Goal: Check status: Check status

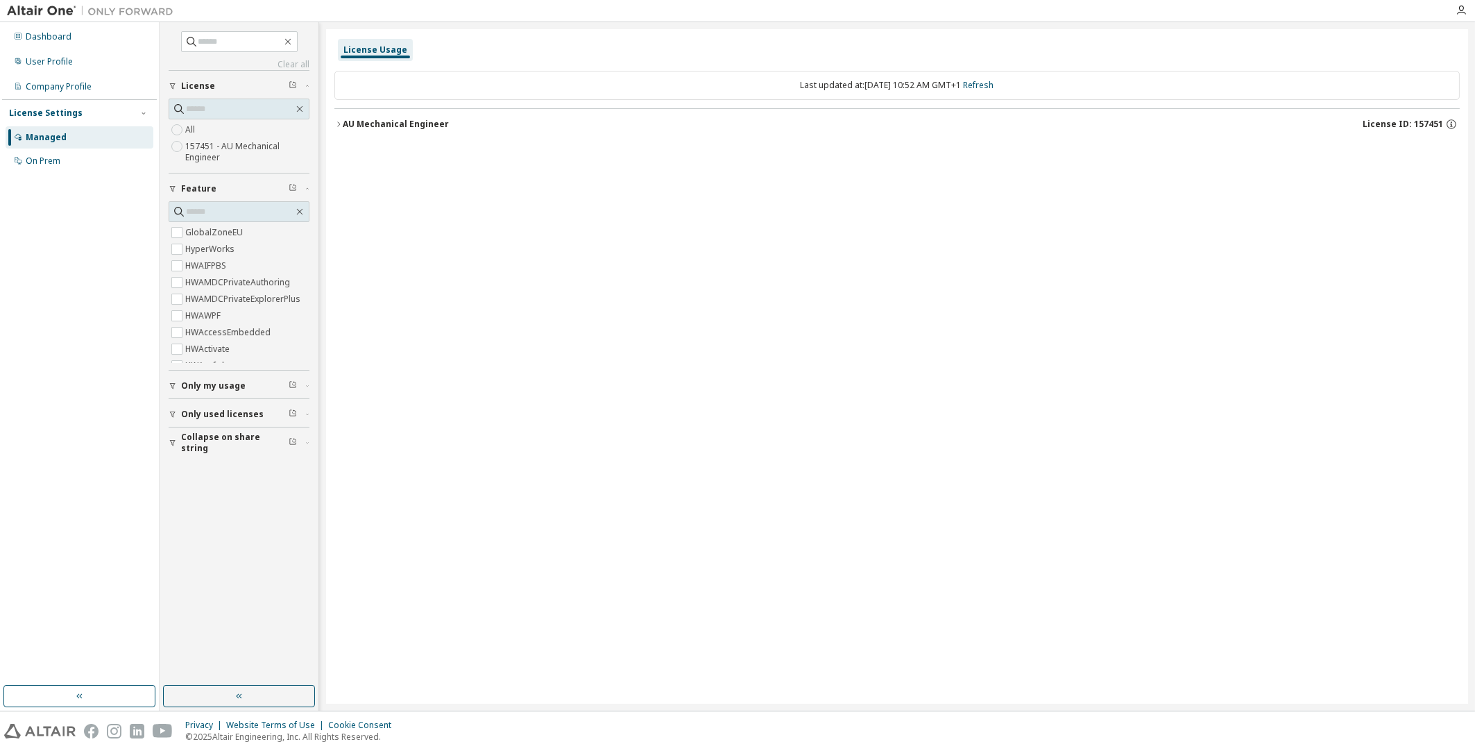
click at [333, 117] on div "License Usage Last updated at: Wed 2025-10-08 10:52 AM GMT+1 Refresh AU Mechani…" at bounding box center [897, 366] width 1142 height 674
click at [336, 120] on icon "button" at bounding box center [338, 124] width 8 height 8
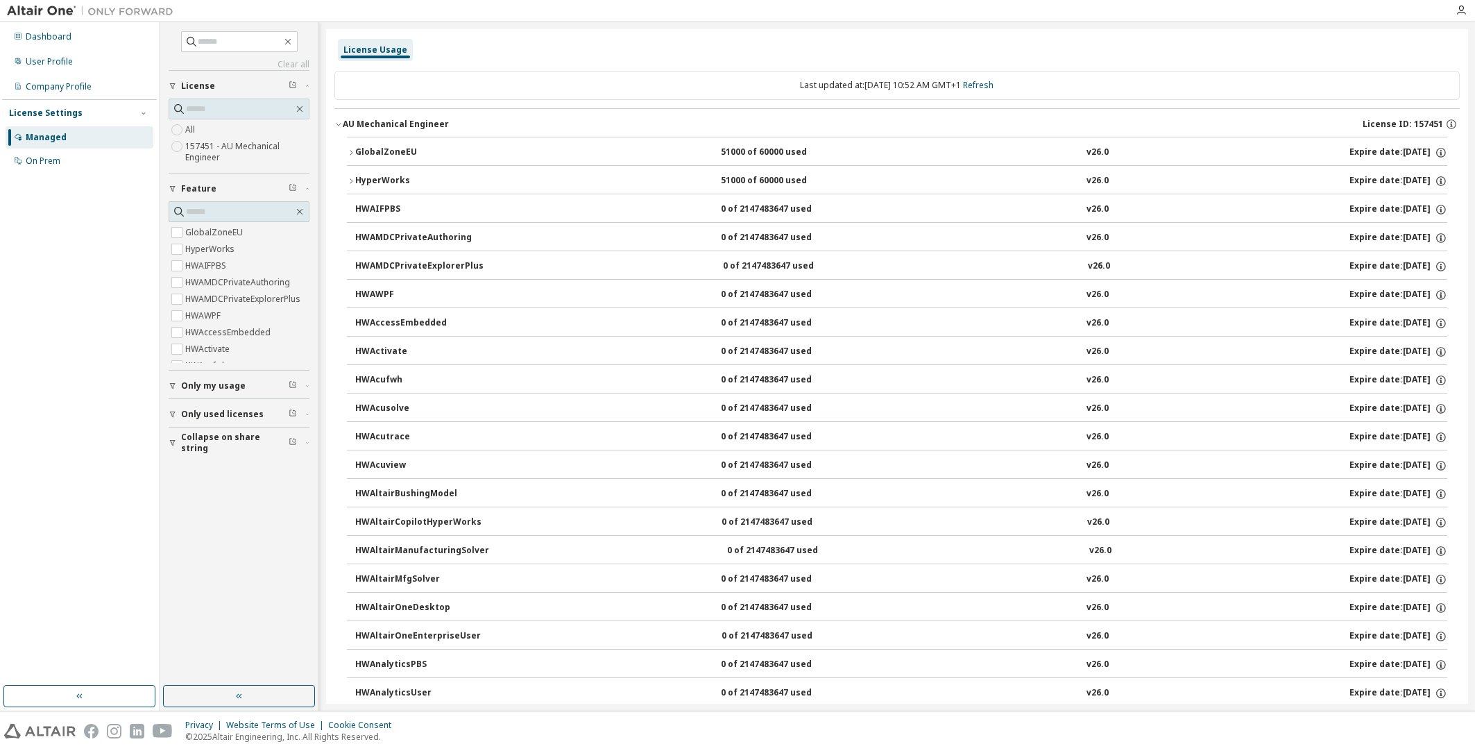
click at [352, 151] on icon "button" at bounding box center [351, 152] width 8 height 8
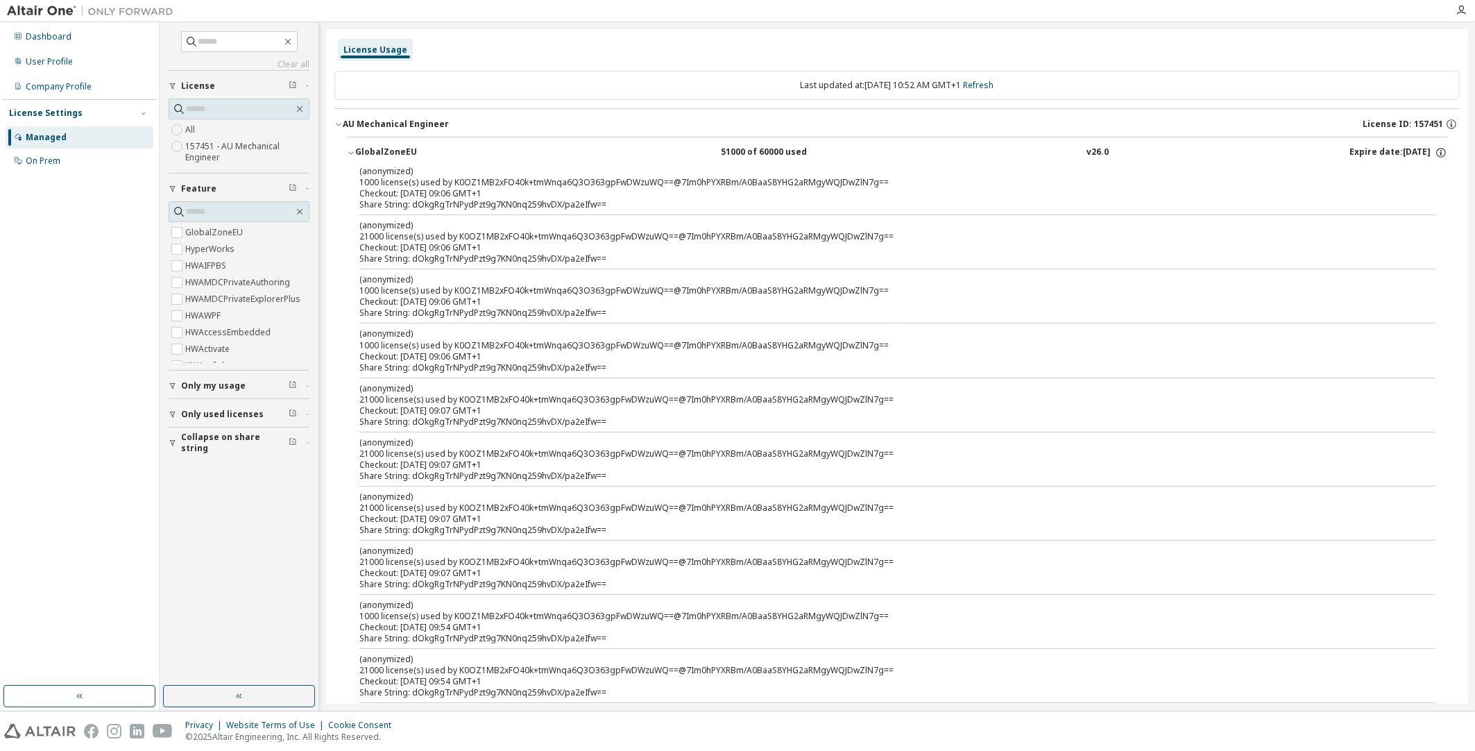
click at [352, 152] on icon "button" at bounding box center [350, 153] width 5 height 3
